Goal: Communication & Community: Answer question/provide support

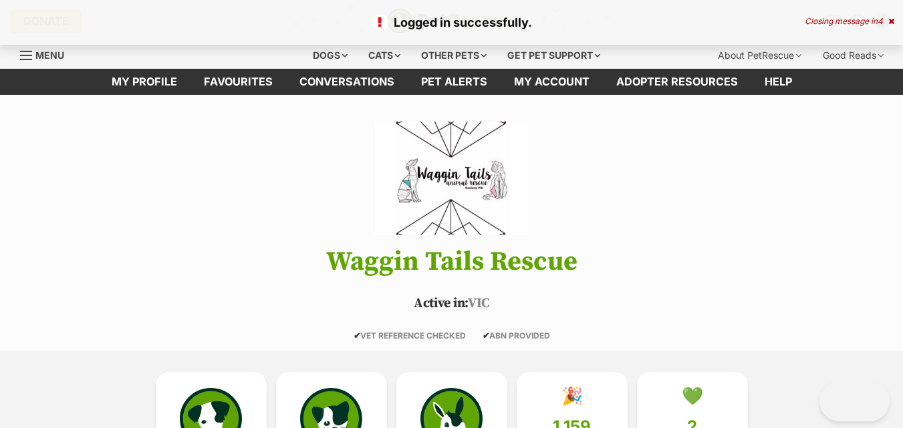
click at [892, 23] on icon at bounding box center [891, 21] width 6 height 8
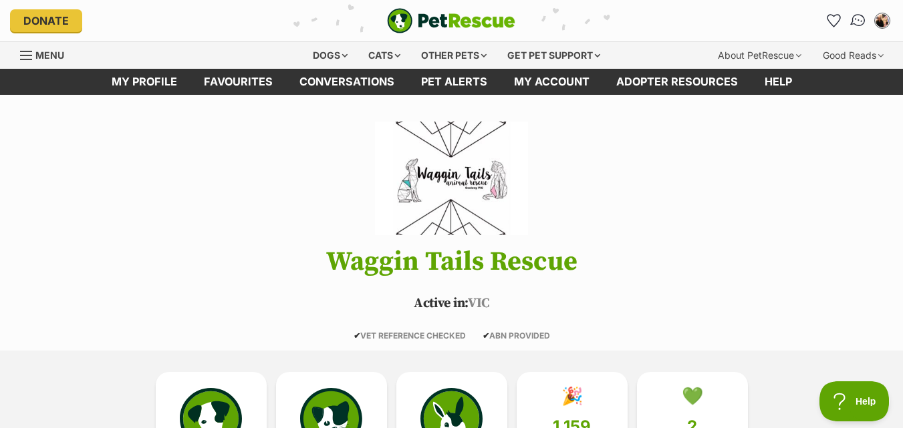
click at [863, 17] on img "Conversations" at bounding box center [858, 20] width 18 height 17
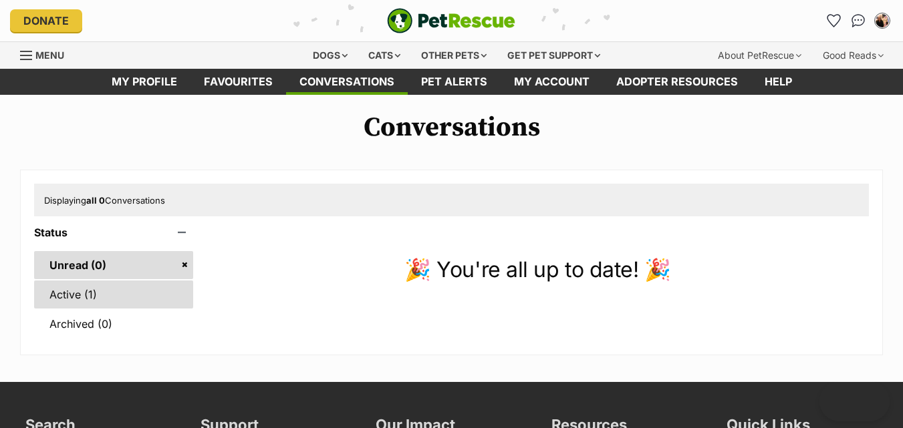
click at [101, 293] on link "Active (1)" at bounding box center [113, 295] width 159 height 28
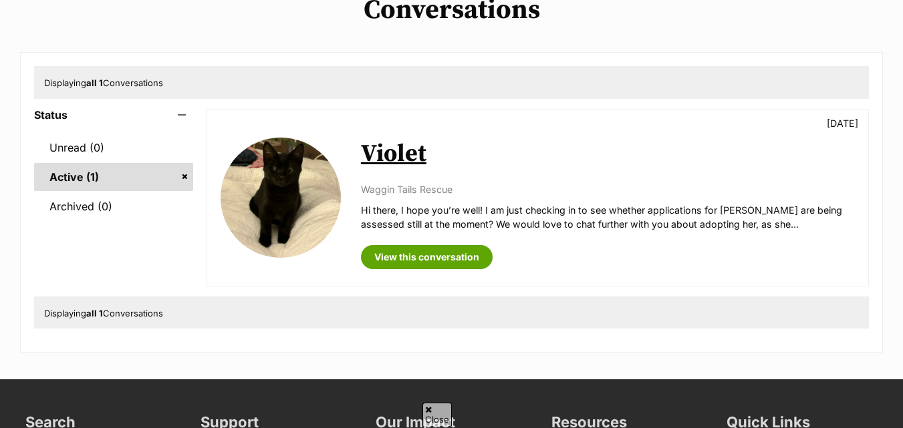
click at [415, 161] on link "Violet" at bounding box center [393, 154] width 65 height 30
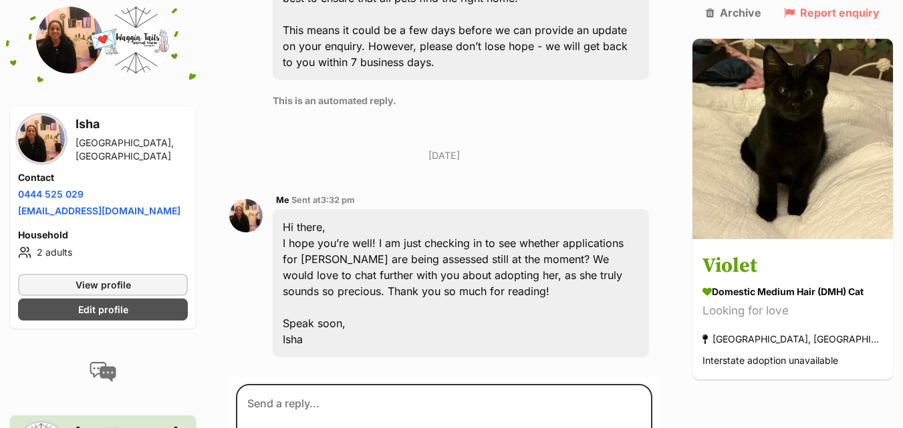
scroll to position [1301, 0]
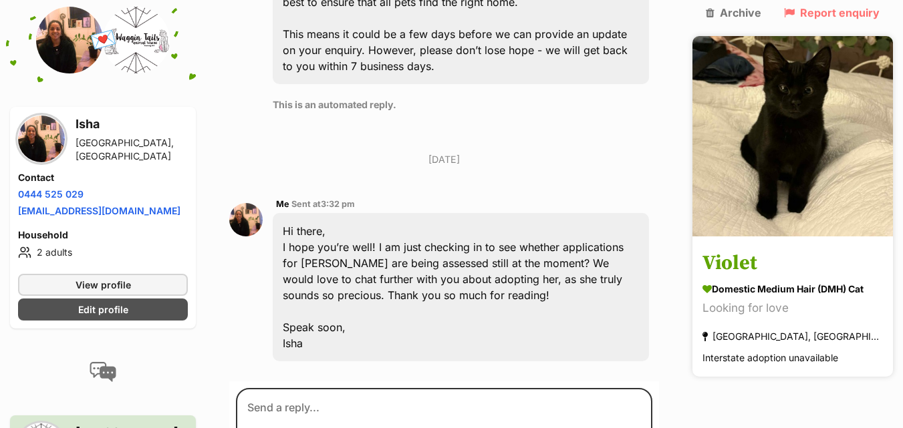
click at [858, 199] on img at bounding box center [792, 136] width 200 height 200
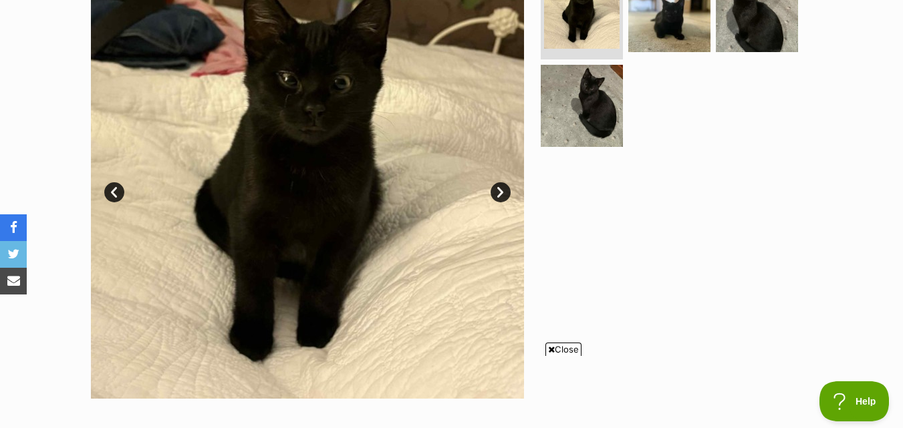
scroll to position [37, 0]
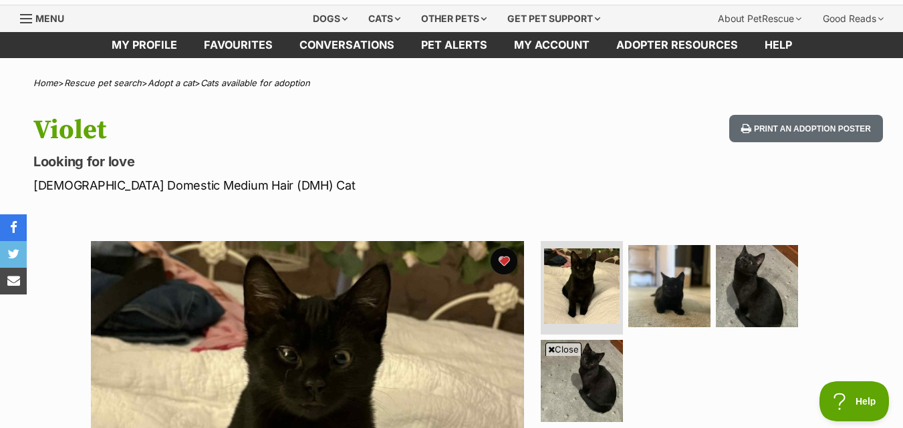
drag, startPoint x: 912, startPoint y: 46, endPoint x: 912, endPoint y: 57, distance: 11.4
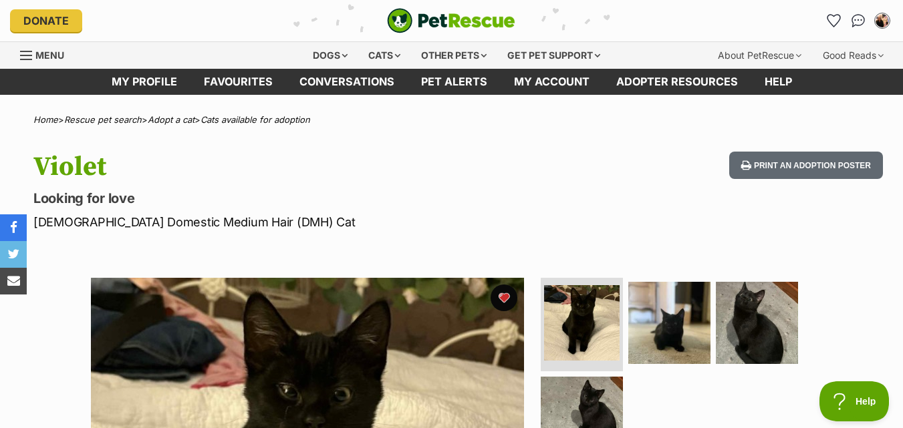
scroll to position [0, 0]
